Goal: Information Seeking & Learning: Learn about a topic

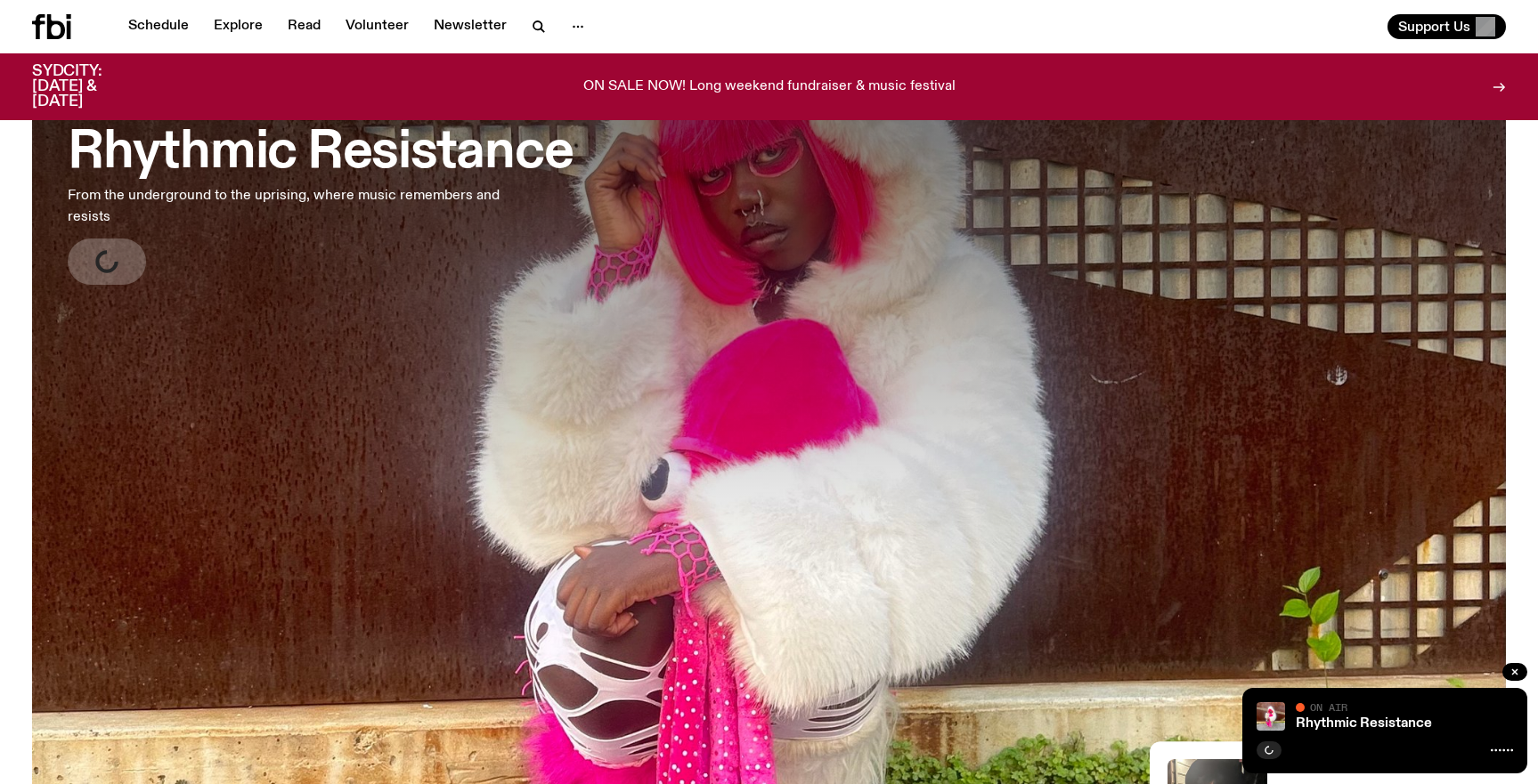
scroll to position [123, 0]
click at [106, 263] on icon "button" at bounding box center [109, 263] width 20 height 23
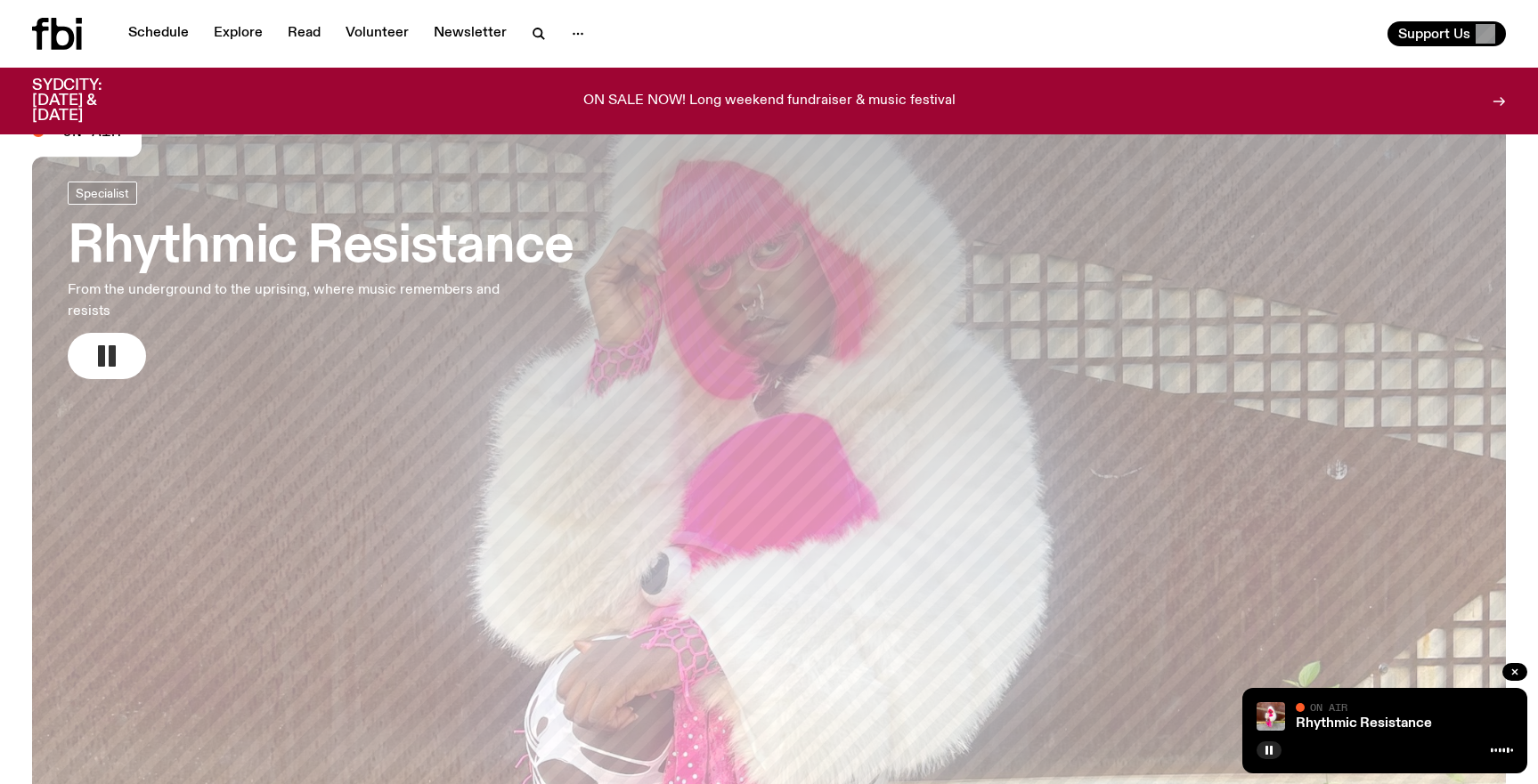
scroll to position [0, 0]
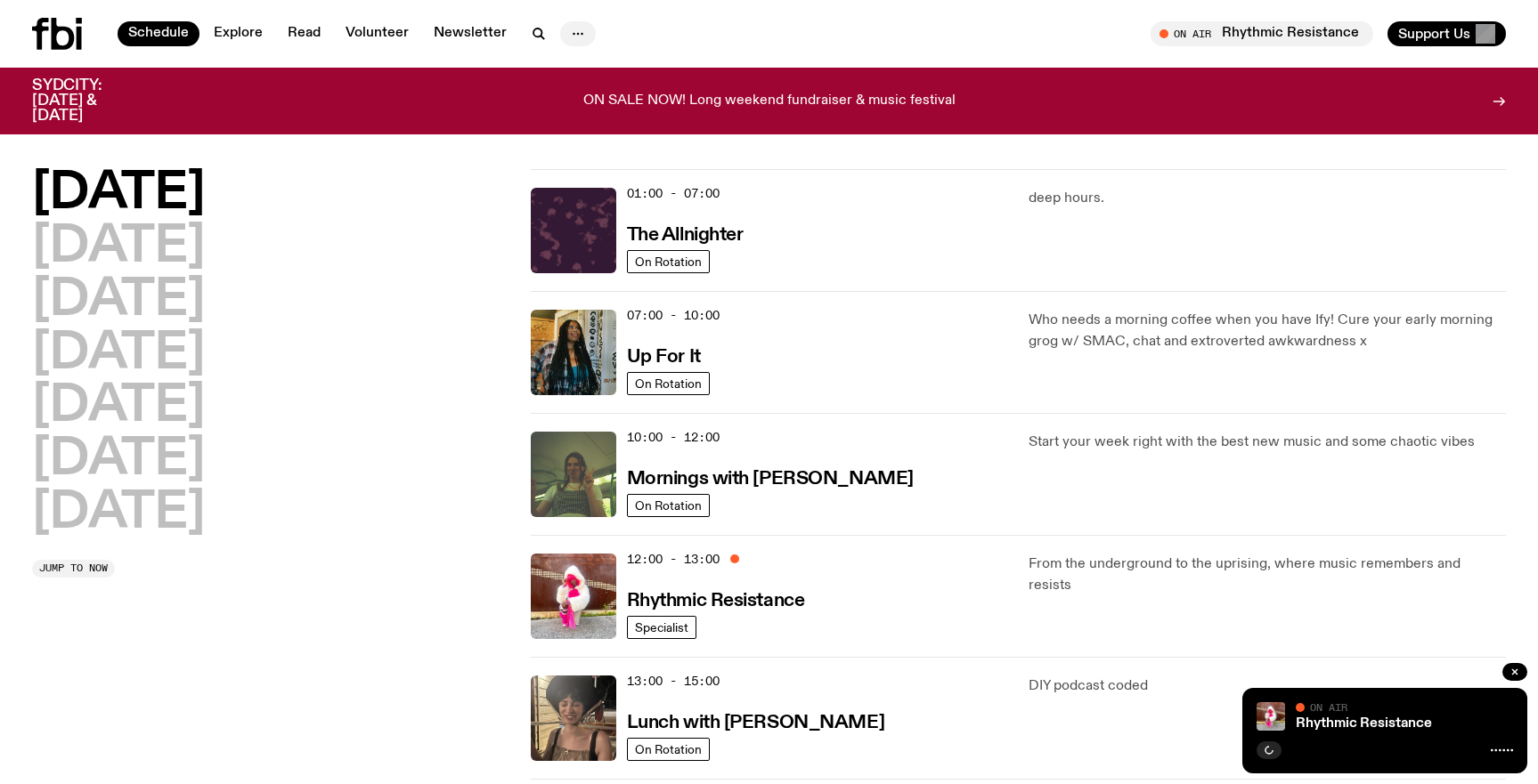
click at [569, 29] on icon "button" at bounding box center [578, 33] width 21 height 21
click at [72, 181] on h2 "[DATE]" at bounding box center [118, 194] width 172 height 50
click at [100, 567] on span "Jump to now" at bounding box center [74, 568] width 68 height 10
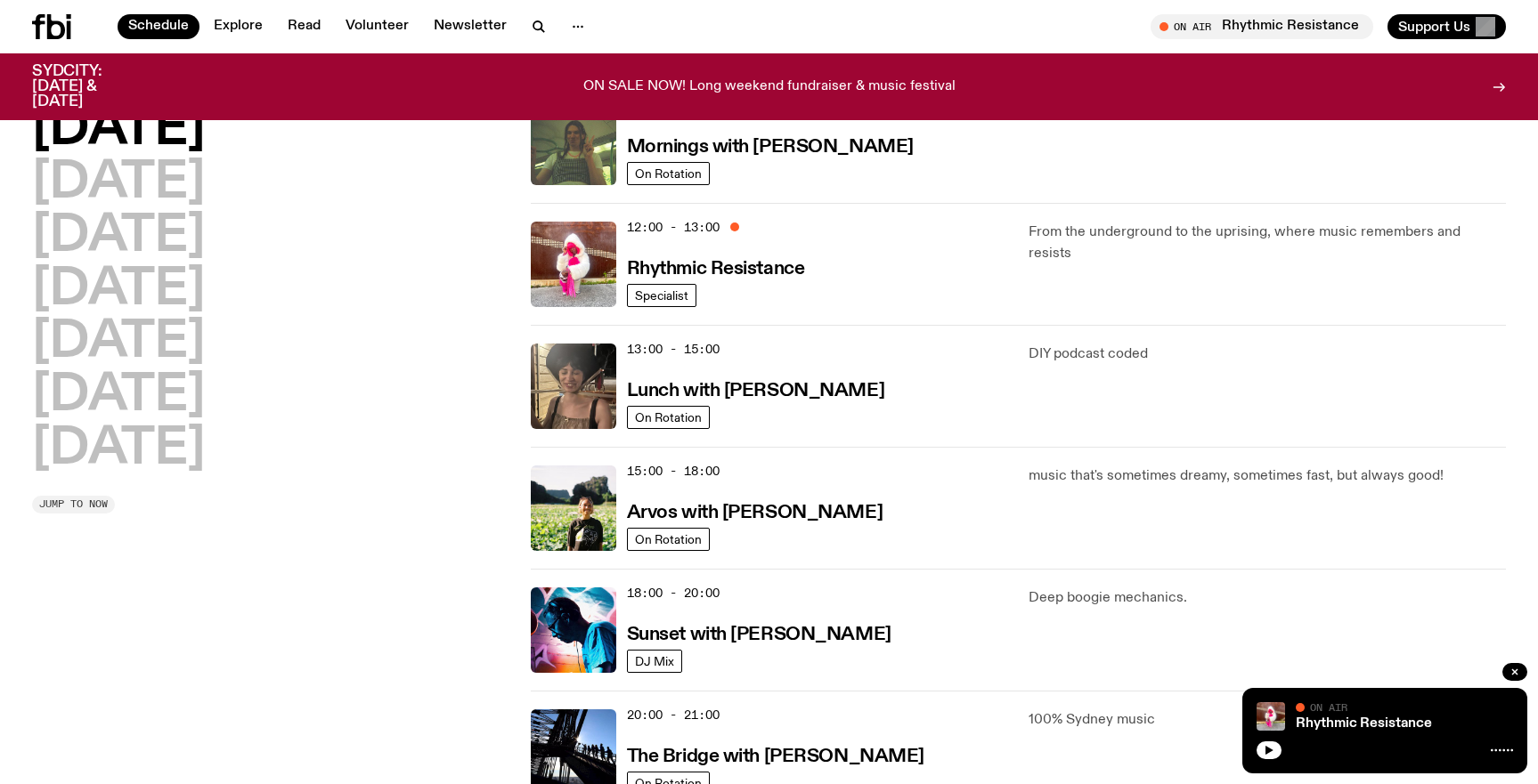
scroll to position [402, 0]
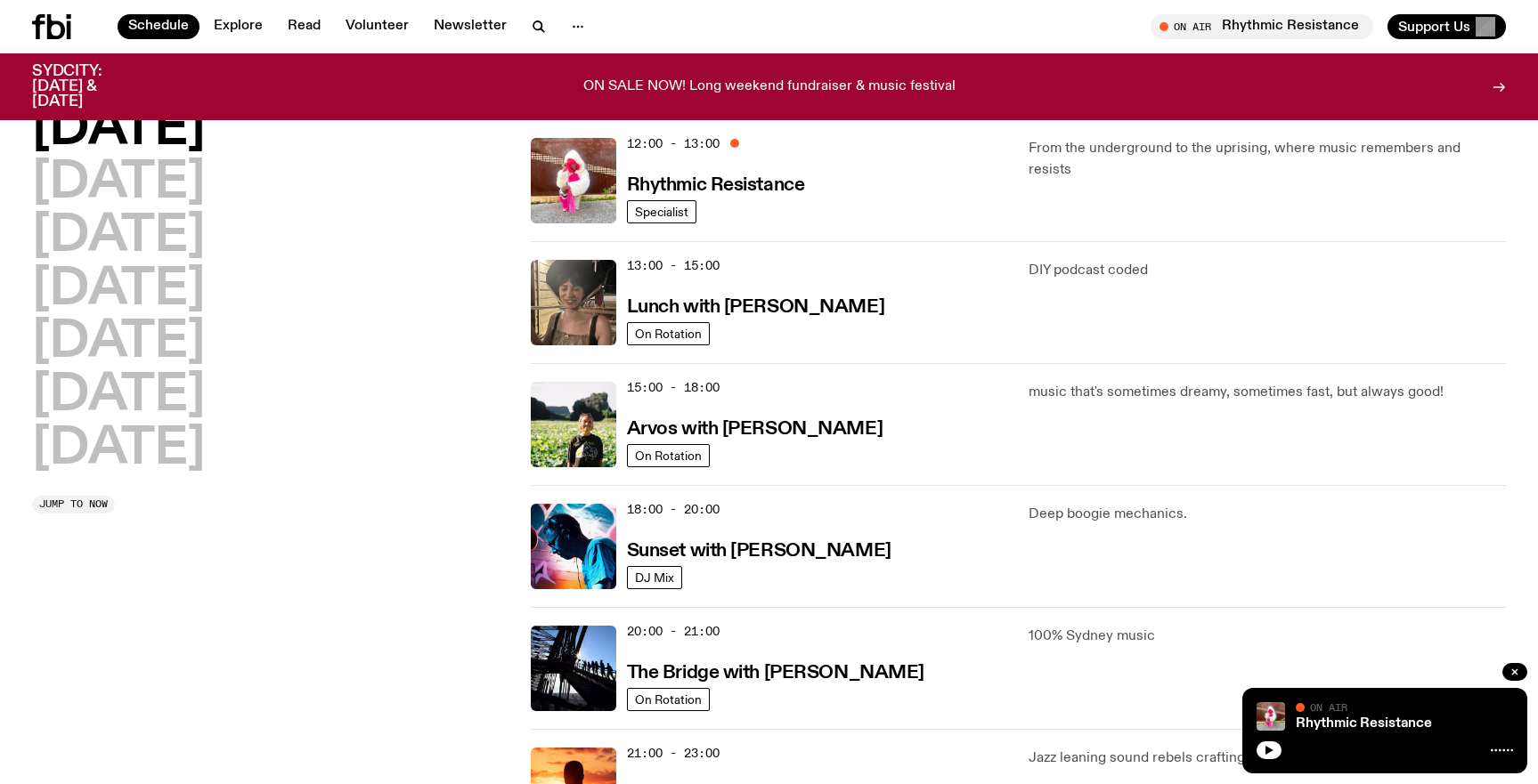
click at [1095, 183] on div "From the underground to the uprising, where music remembers and resists" at bounding box center [1267, 181] width 477 height 86
click at [726, 181] on h3 "Rhythmic Resistance" at bounding box center [715, 185] width 178 height 18
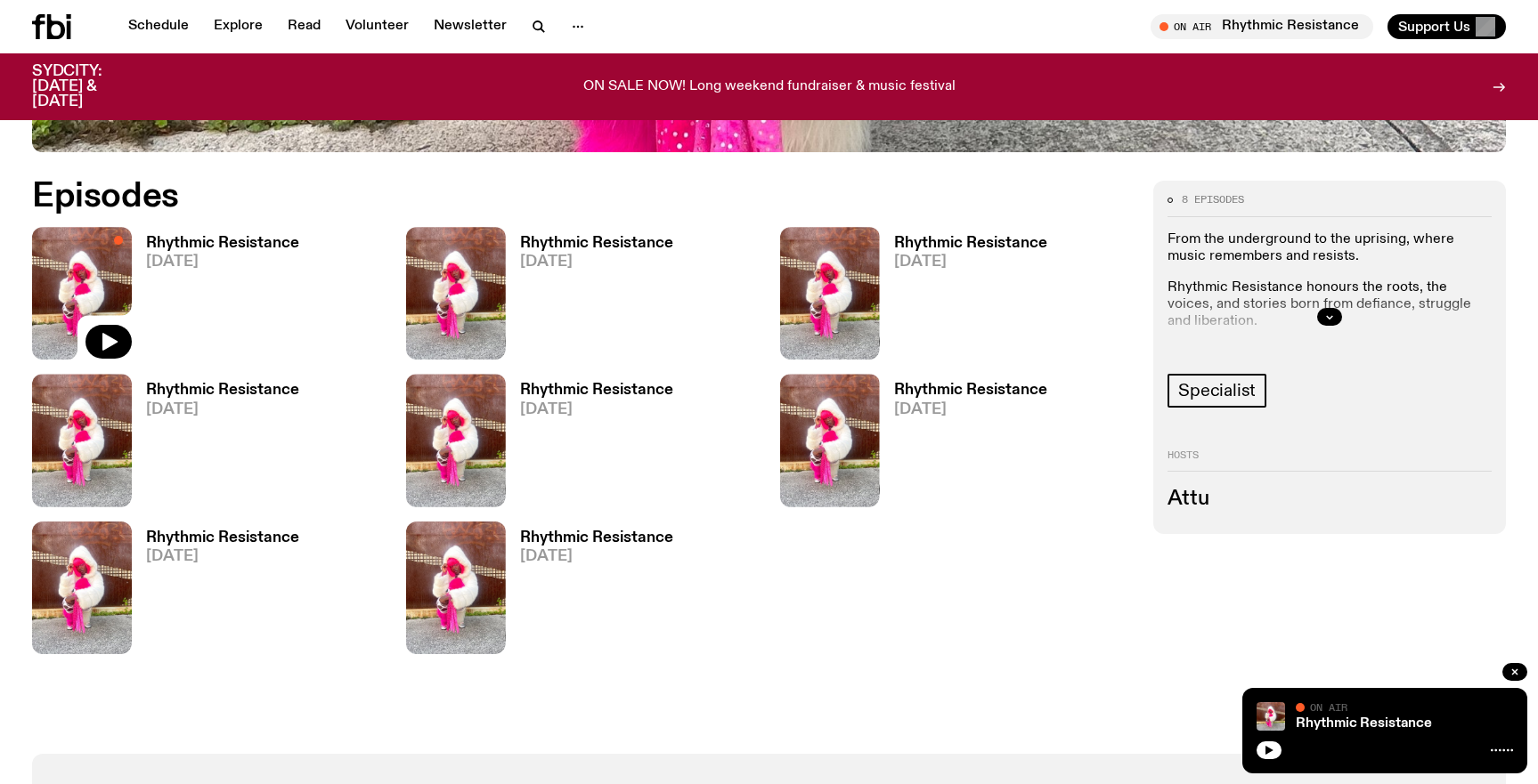
scroll to position [928, 0]
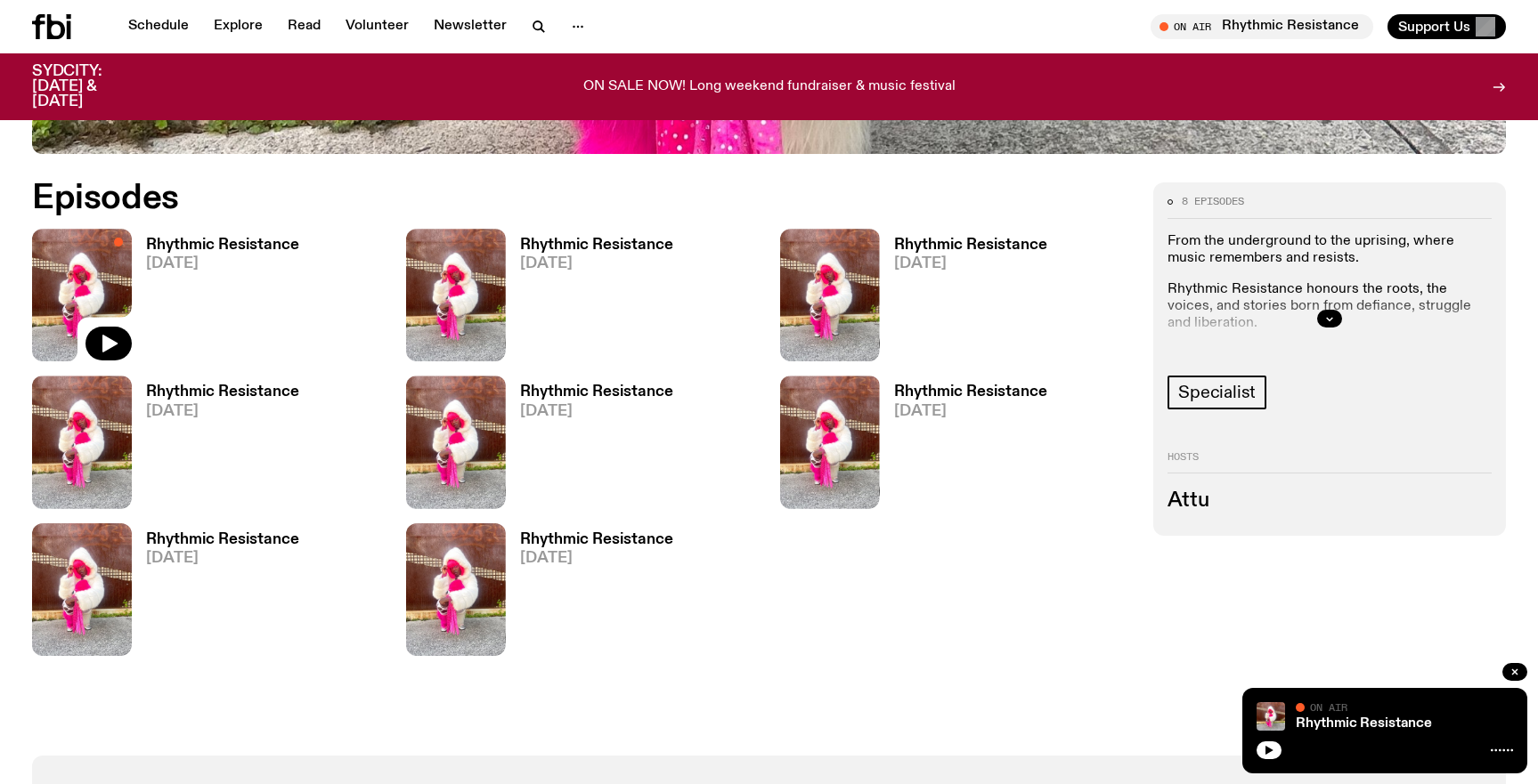
click at [183, 240] on h3 "Rhythmic Resistance" at bounding box center [222, 245] width 153 height 15
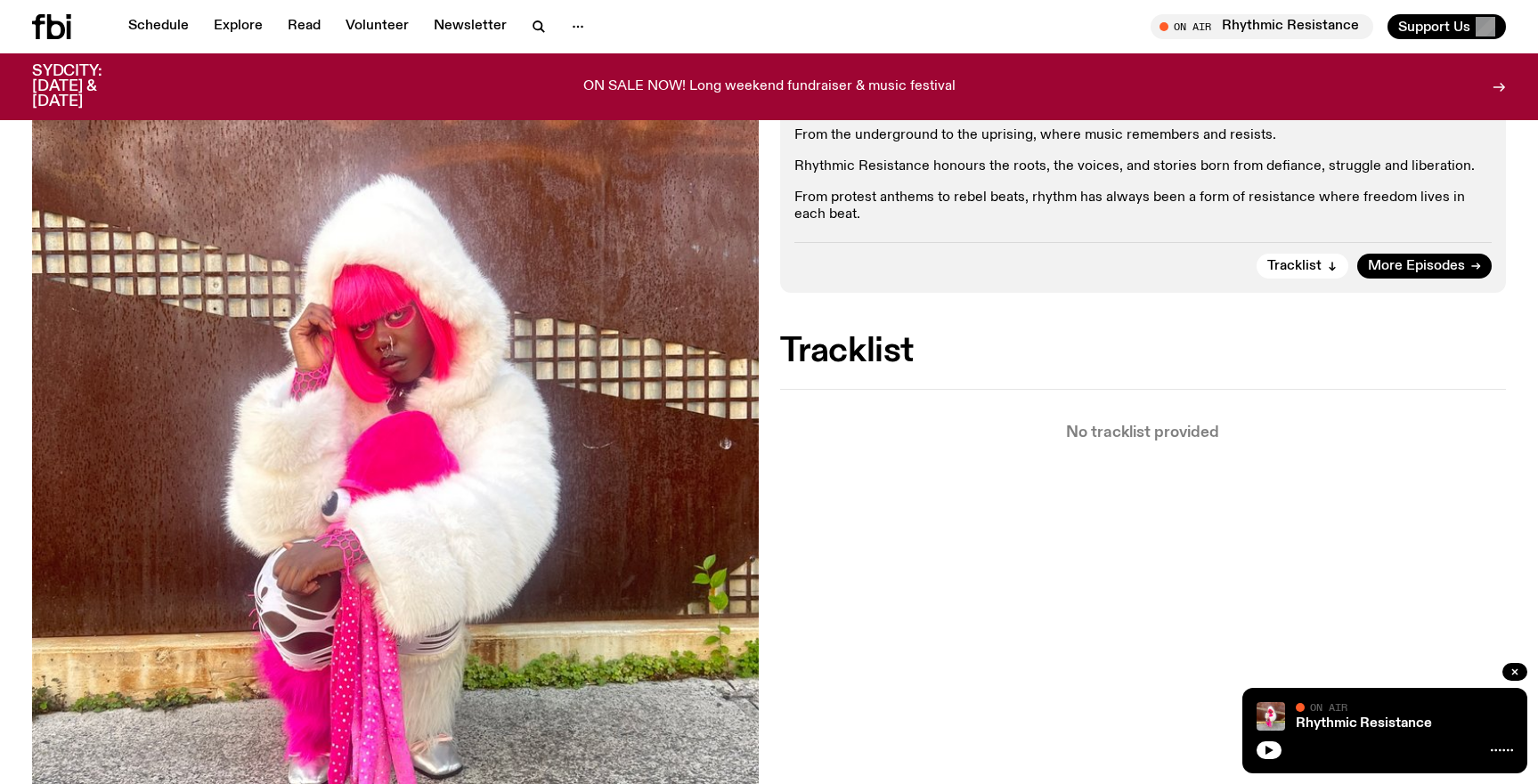
scroll to position [345, 0]
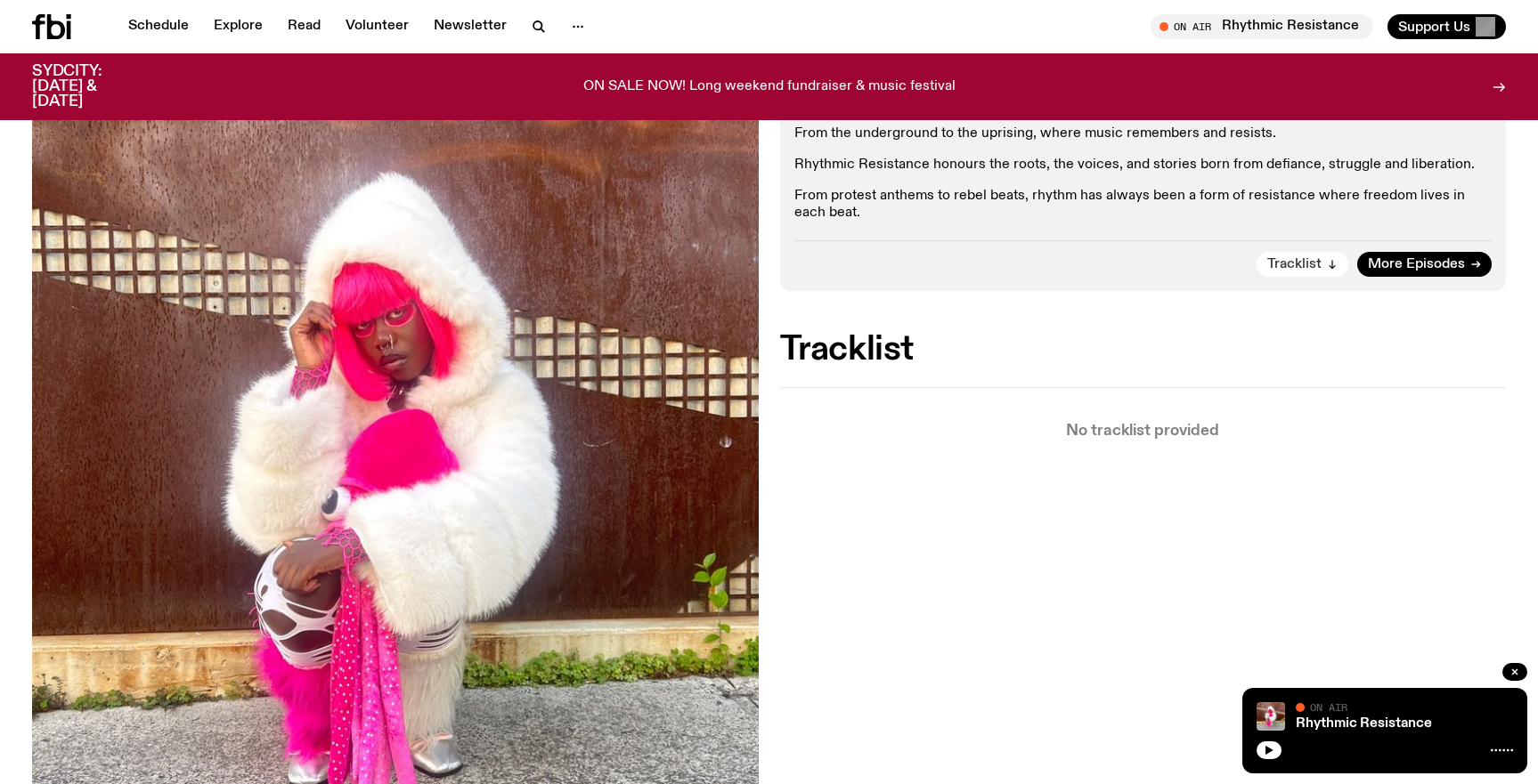
click at [1299, 258] on span "Tracklist" at bounding box center [1294, 264] width 54 height 13
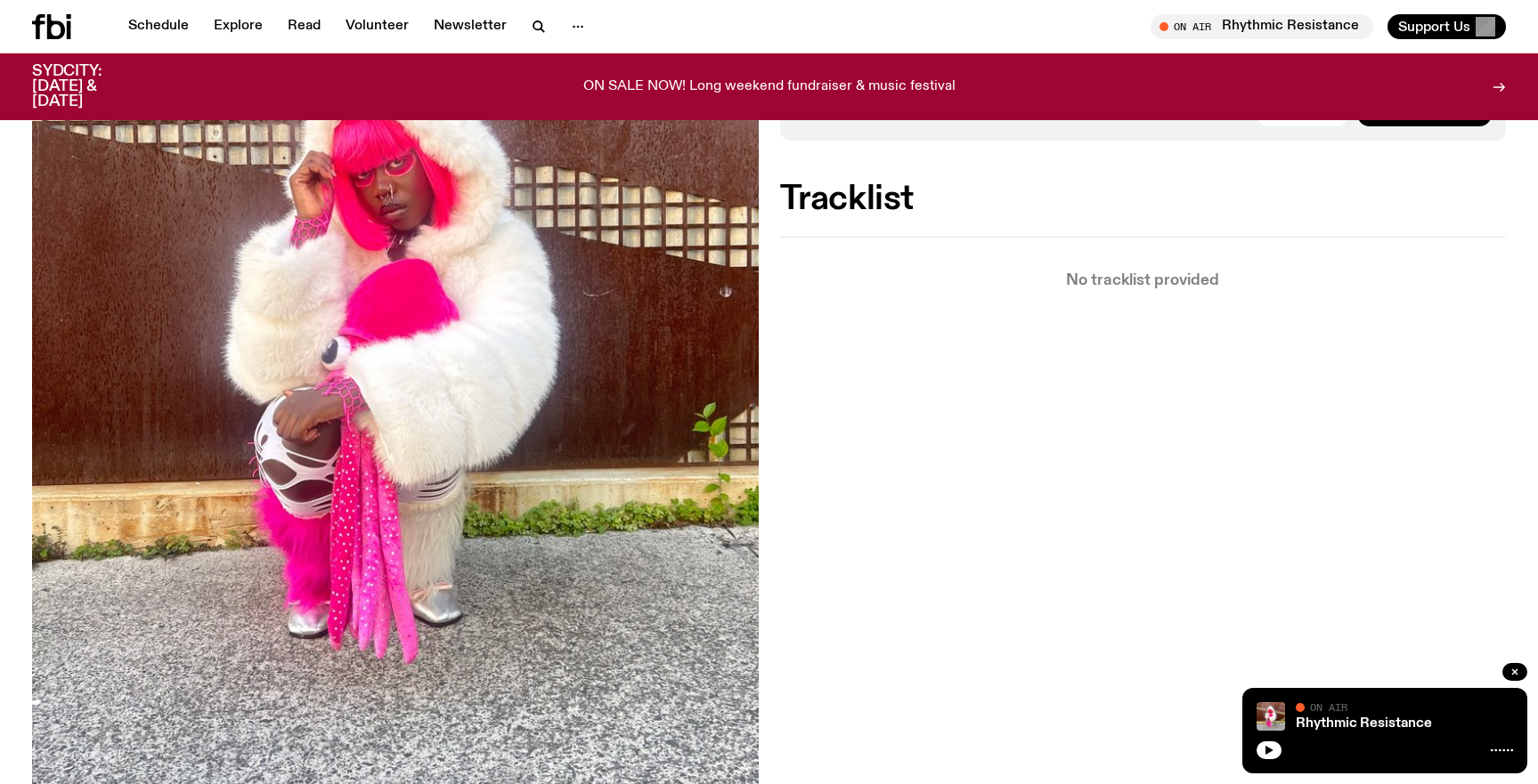
scroll to position [494, 0]
